Goal: Task Accomplishment & Management: Use online tool/utility

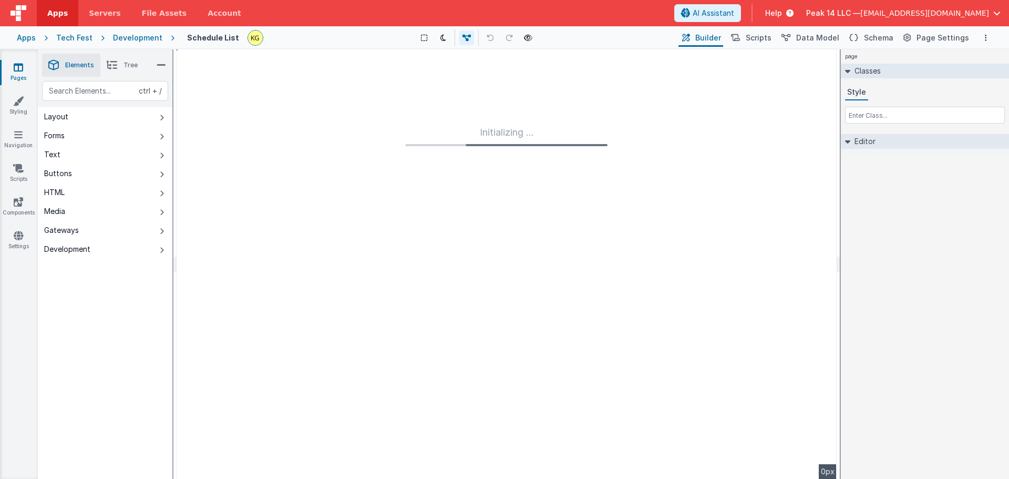
click at [929, 34] on span "Page Settings" at bounding box center [943, 38] width 53 height 11
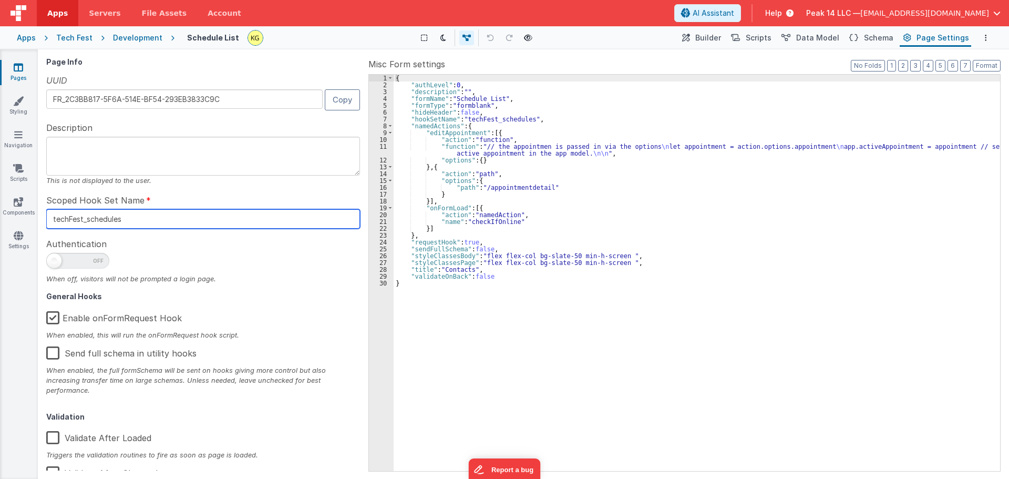
click at [216, 224] on input "techFest_schedules" at bounding box center [203, 218] width 314 height 19
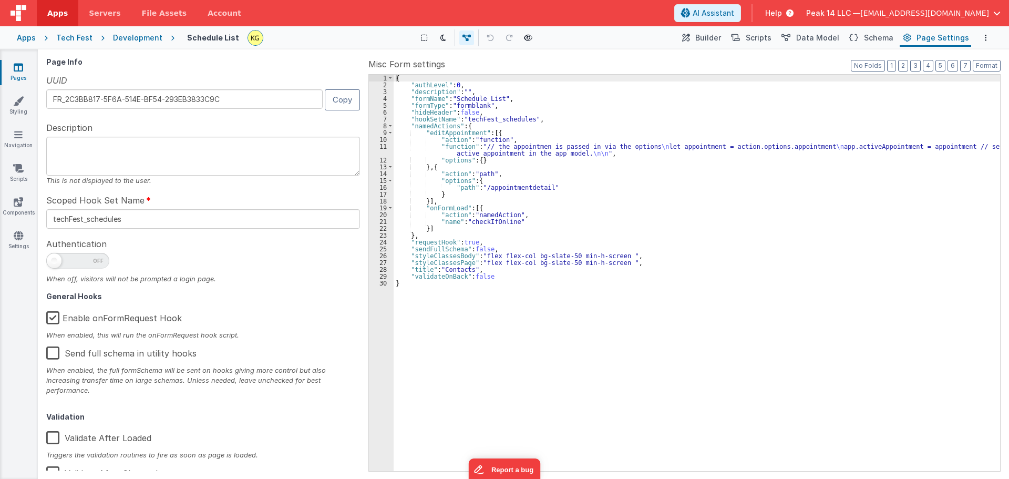
click at [527, 314] on div "{ "authLevel" : 0 , "description" : "" , "formName" : "Schedule List" , "formTy…" at bounding box center [697, 280] width 607 height 410
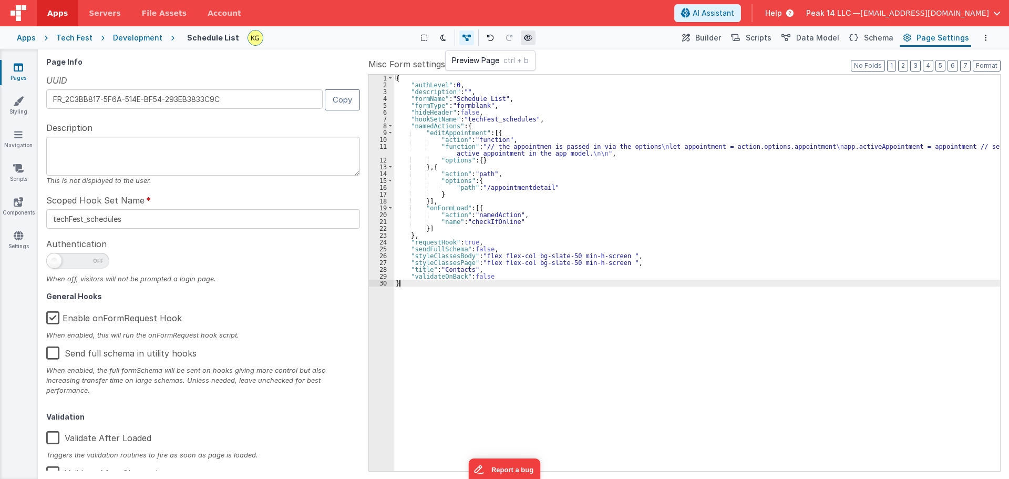
click at [524, 40] on icon at bounding box center [528, 37] width 8 height 7
click at [526, 35] on icon at bounding box center [528, 37] width 8 height 7
click at [530, 38] on icon at bounding box center [528, 37] width 8 height 7
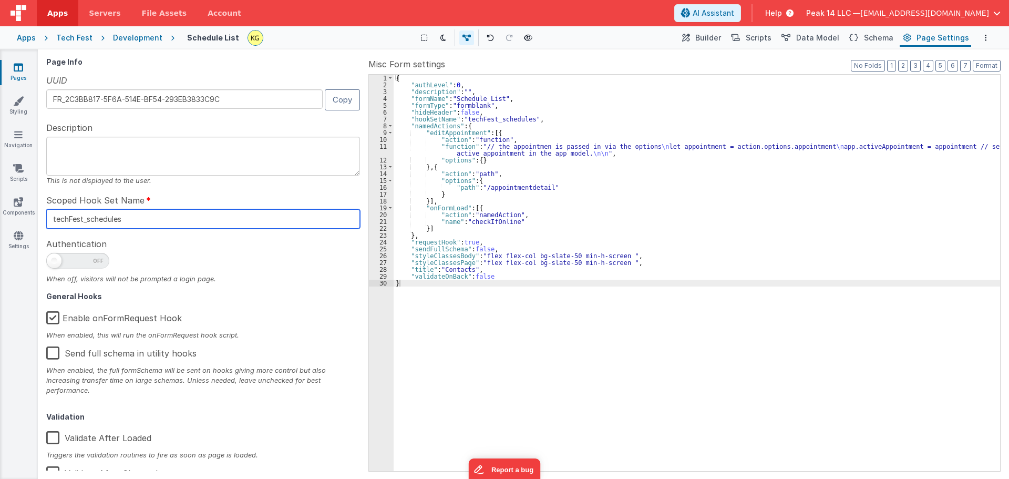
click at [159, 221] on input "techFest_schedules" at bounding box center [203, 218] width 314 height 19
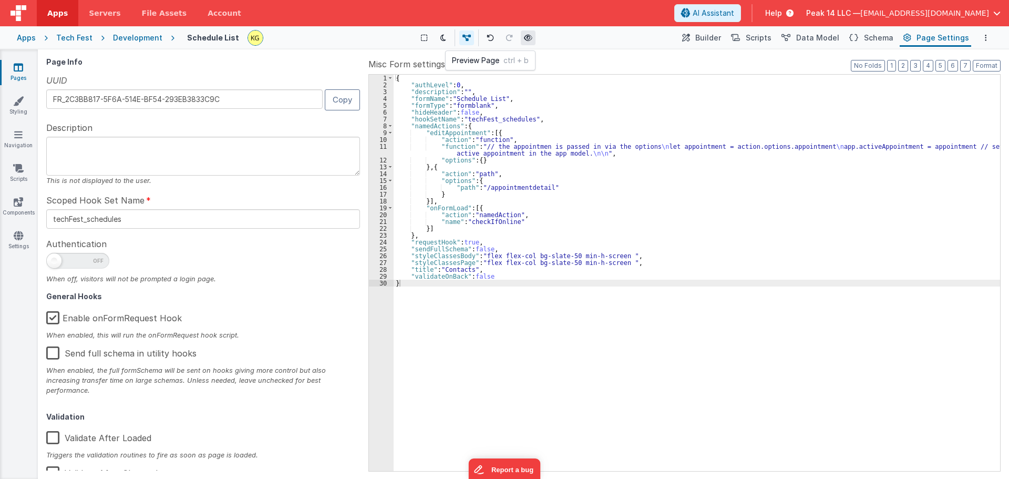
click at [527, 41] on icon at bounding box center [528, 37] width 8 height 7
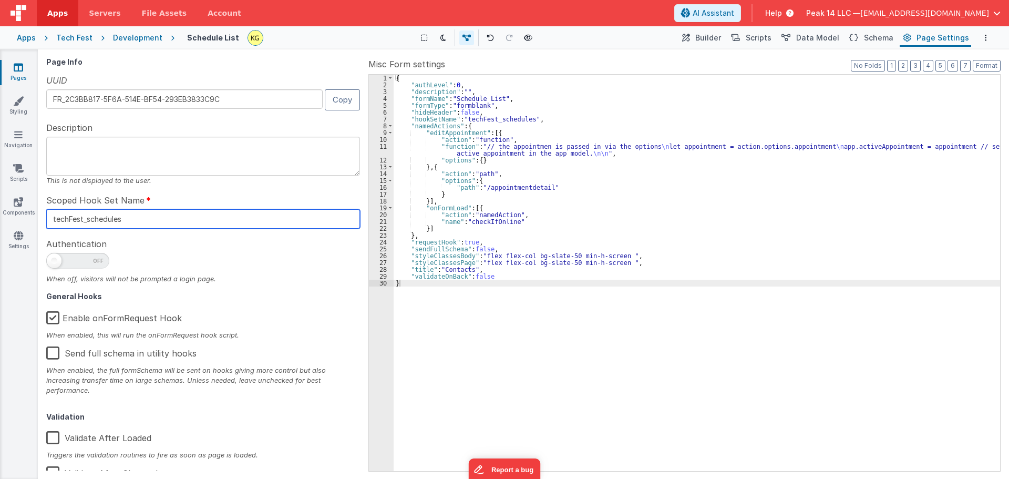
click at [201, 219] on input "techFest_schedules" at bounding box center [203, 218] width 314 height 19
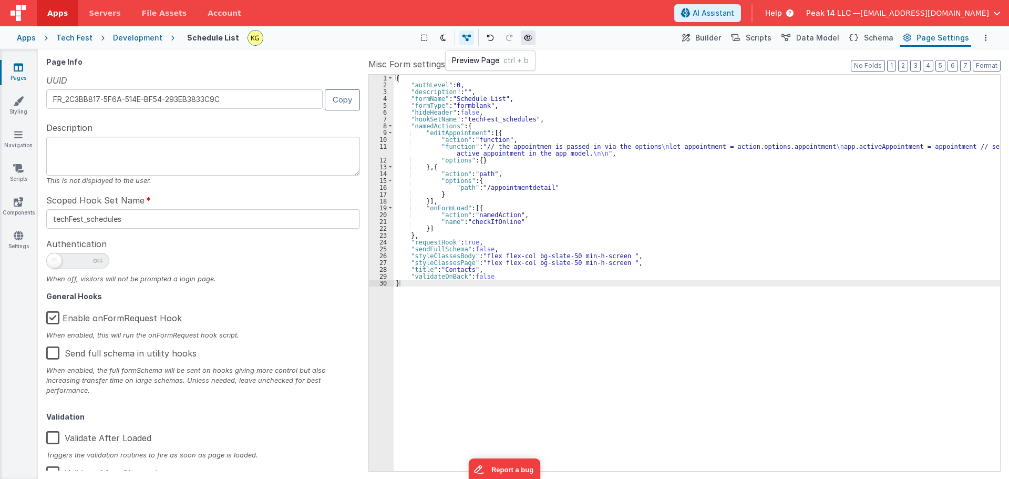
click at [532, 37] on icon at bounding box center [528, 37] width 8 height 7
click at [123, 39] on div "Development" at bounding box center [137, 38] width 49 height 11
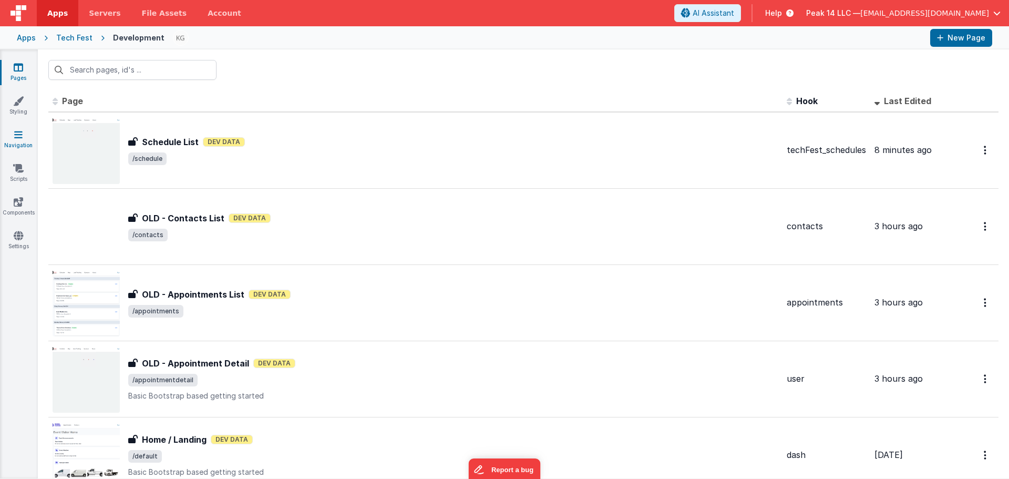
click at [29, 131] on link "Navigation" at bounding box center [18, 139] width 38 height 21
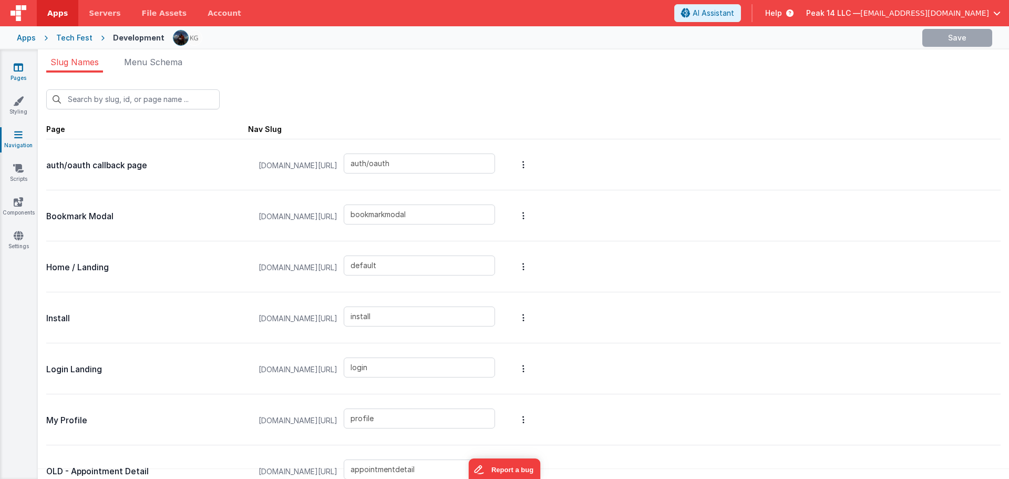
click at [8, 66] on link "Pages" at bounding box center [18, 72] width 38 height 21
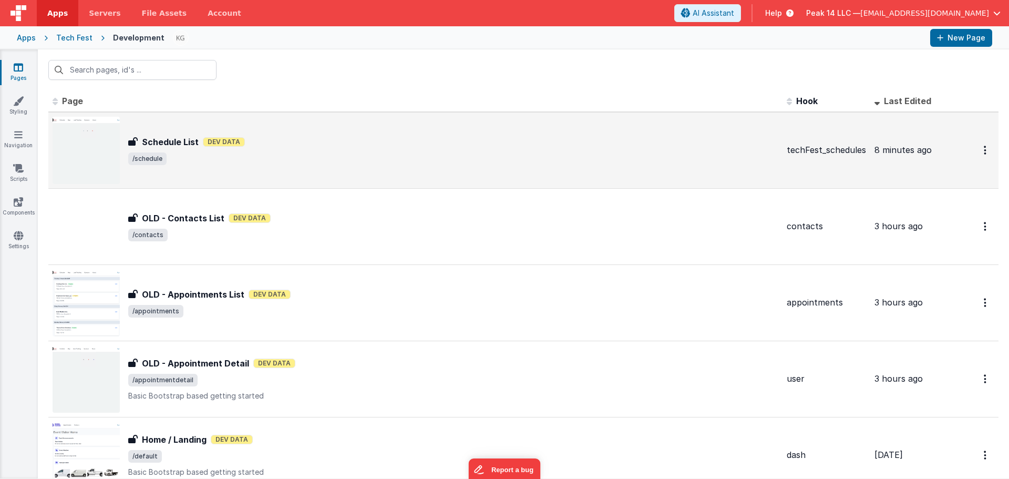
click at [191, 142] on h3 "Schedule List" at bounding box center [170, 142] width 57 height 13
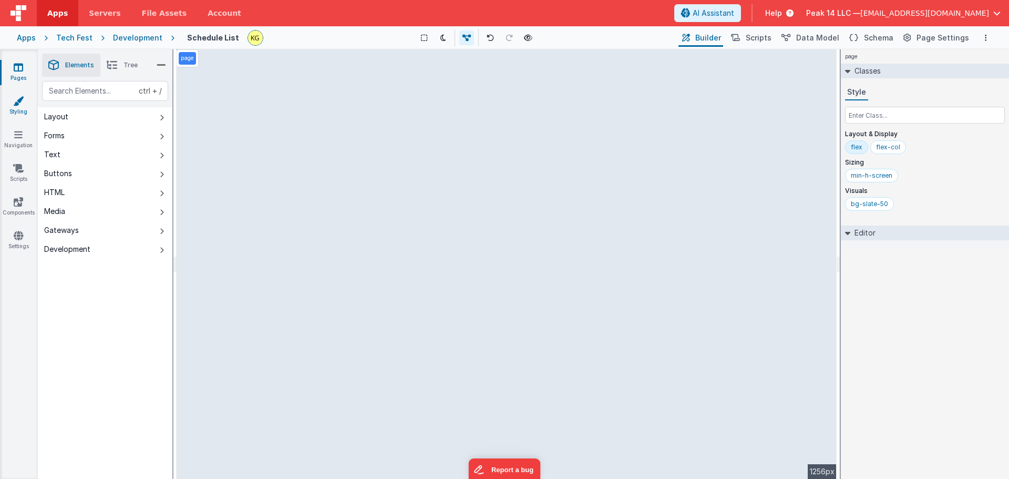
click at [20, 104] on icon at bounding box center [18, 101] width 11 height 11
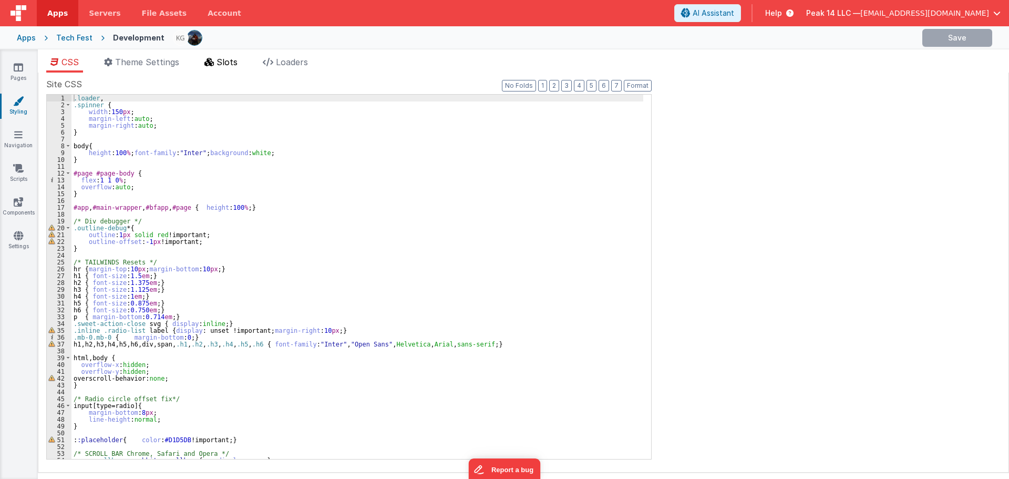
click at [231, 65] on span "Slots" at bounding box center [227, 62] width 21 height 11
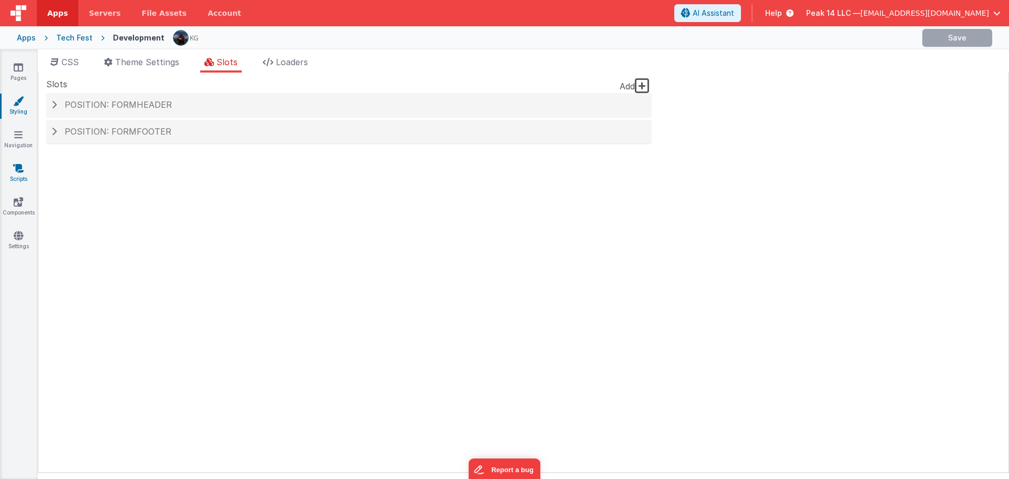
click at [7, 175] on link "Scripts" at bounding box center [18, 173] width 38 height 21
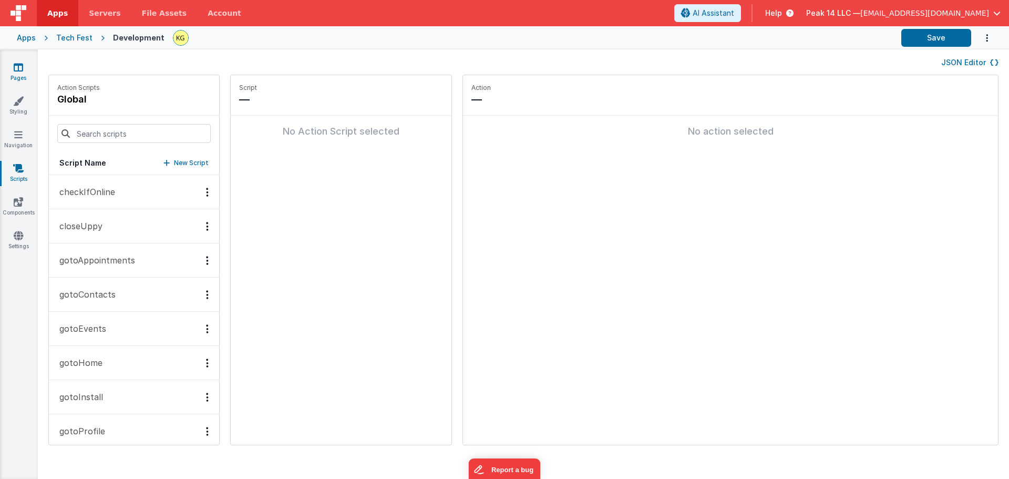
click at [25, 70] on link "Pages" at bounding box center [18, 72] width 38 height 21
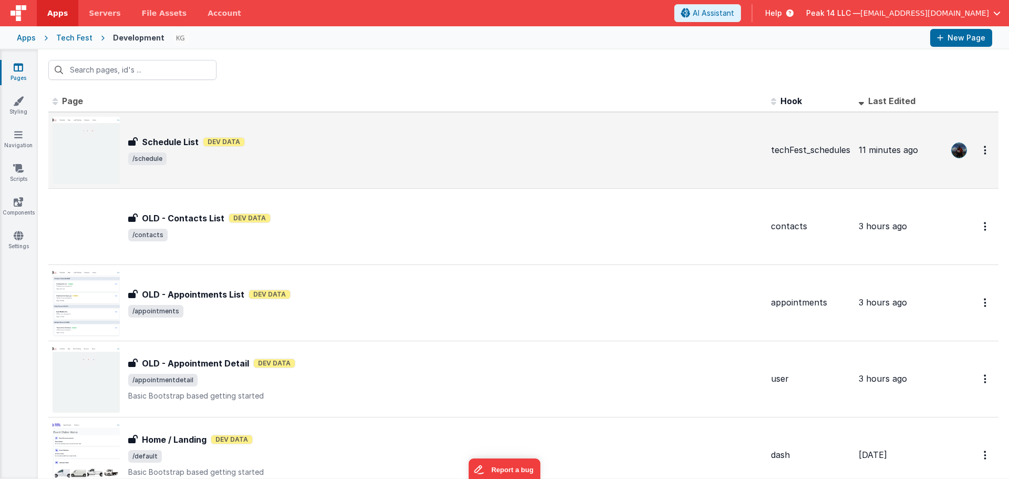
click at [186, 142] on h3 "Schedule List" at bounding box center [170, 142] width 57 height 13
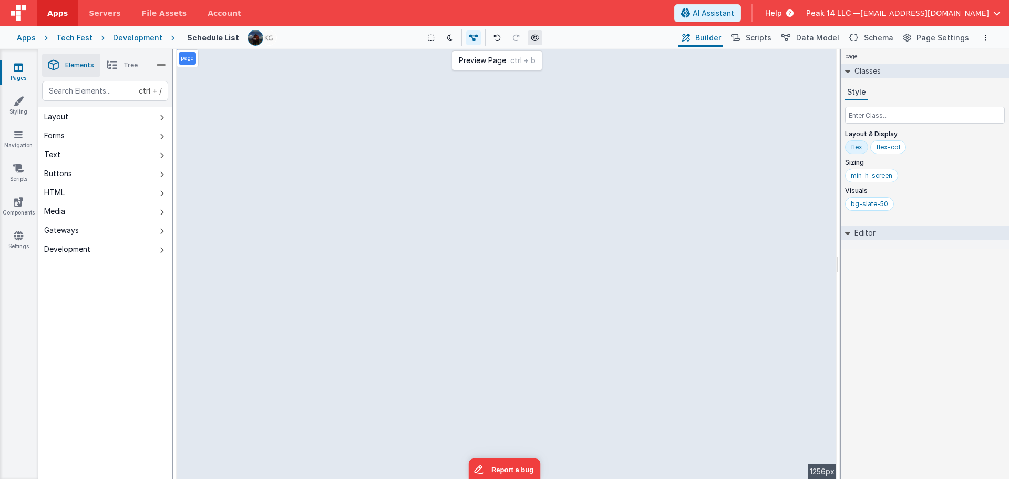
click at [536, 37] on icon at bounding box center [535, 37] width 8 height 7
click at [20, 67] on icon at bounding box center [18, 67] width 9 height 11
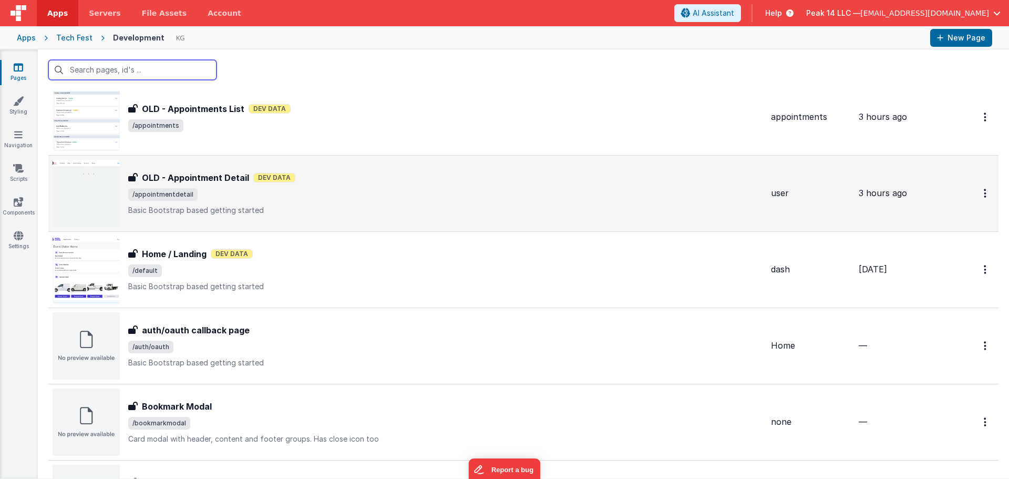
scroll to position [210, 0]
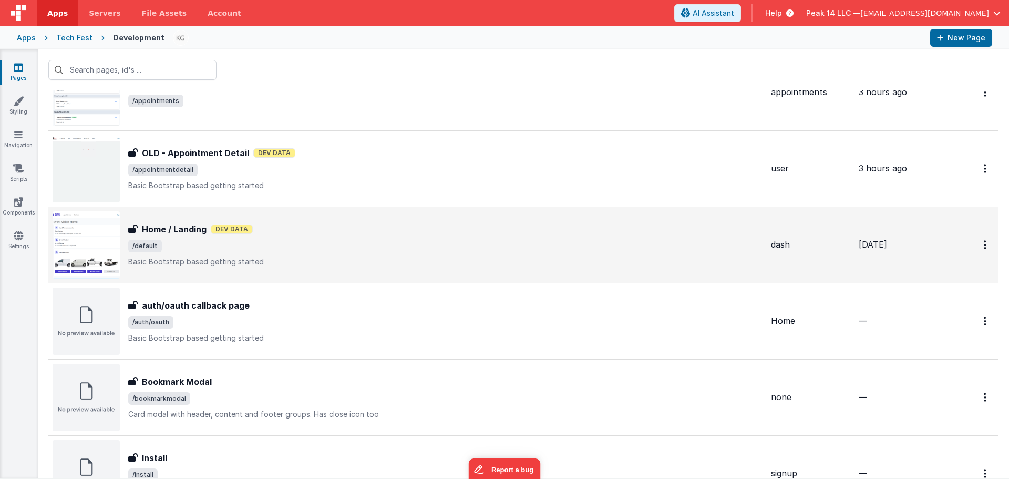
click at [191, 230] on h3 "Home / Landing" at bounding box center [174, 229] width 65 height 13
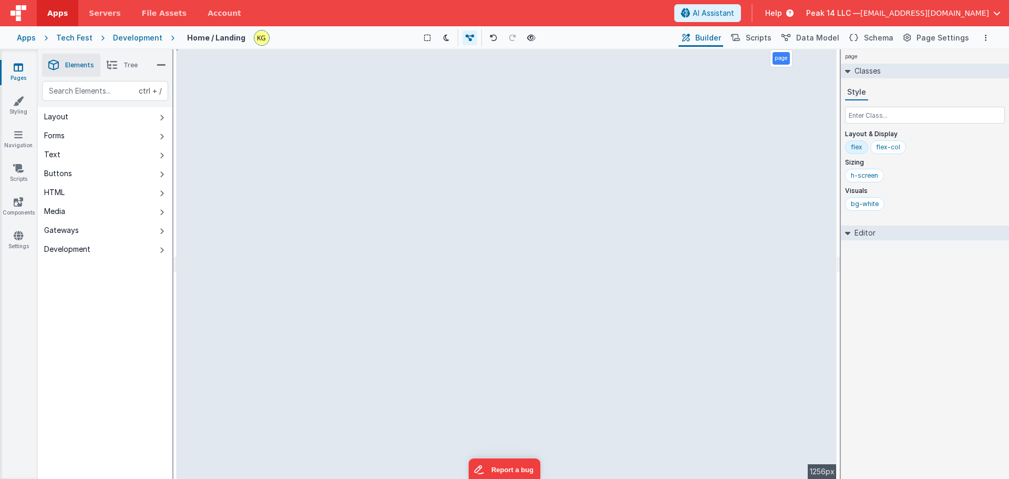
click at [16, 69] on icon at bounding box center [18, 67] width 9 height 11
